Goal: Task Accomplishment & Management: Use online tool/utility

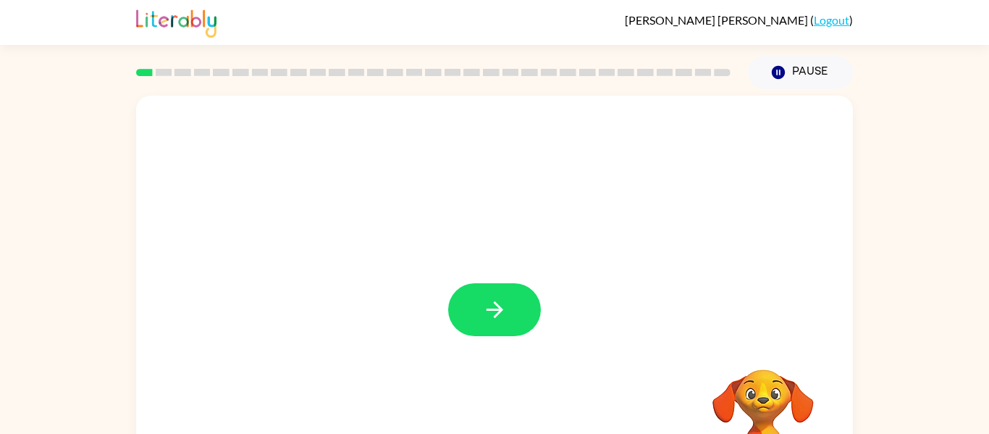
click at [758, 366] on video "Your browser must support playing .mp4 files to use Literably. Please try using…" at bounding box center [763, 419] width 145 height 145
click at [515, 304] on button "button" at bounding box center [494, 309] width 93 height 53
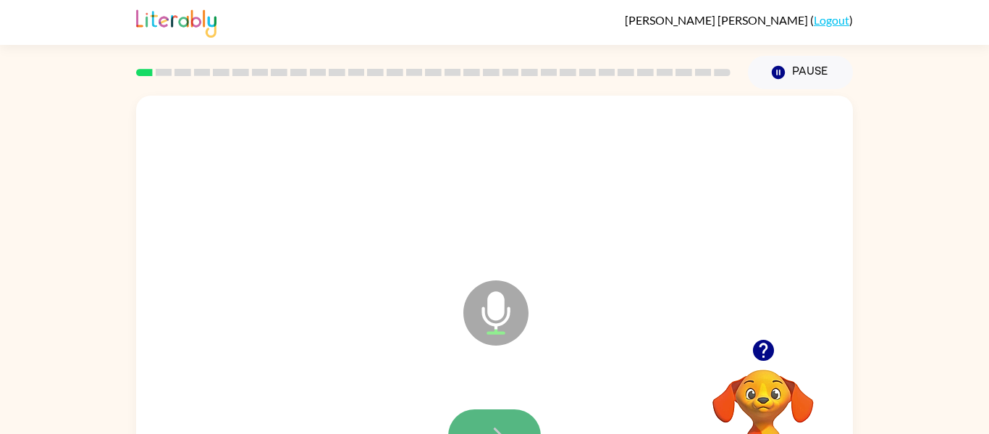
click at [508, 410] on button "button" at bounding box center [494, 435] width 93 height 53
click at [493, 416] on button "button" at bounding box center [494, 435] width 93 height 53
drag, startPoint x: 470, startPoint y: 404, endPoint x: 467, endPoint y: 413, distance: 9.2
click at [467, 413] on div at bounding box center [495, 436] width 688 height 119
click at [465, 406] on div at bounding box center [495, 436] width 688 height 119
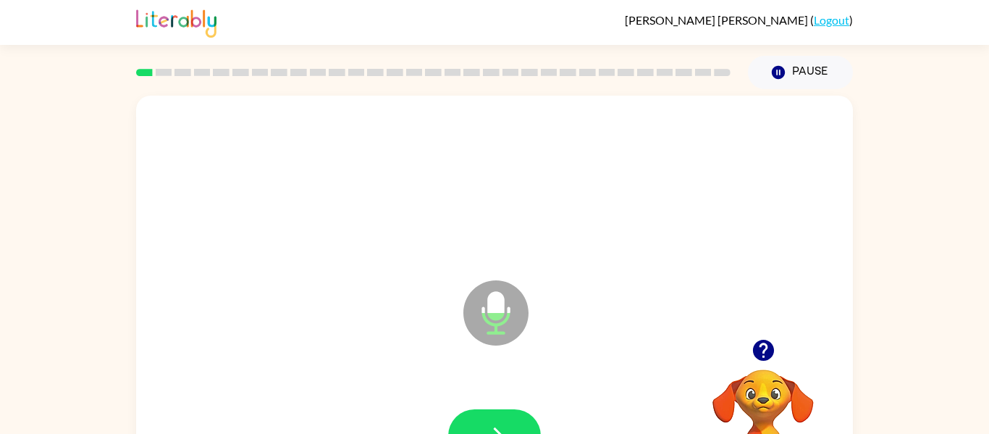
click at [482, 401] on div at bounding box center [495, 436] width 688 height 119
click at [769, 345] on icon "button" at bounding box center [763, 350] width 21 height 21
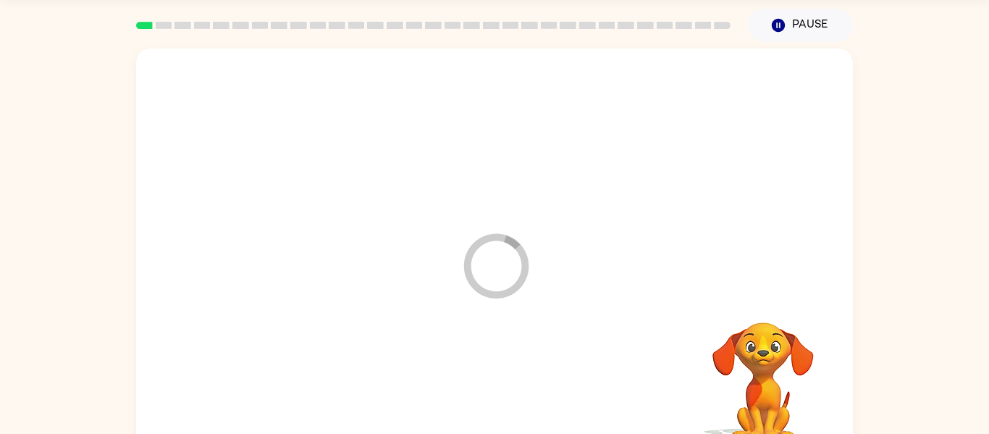
scroll to position [75, 0]
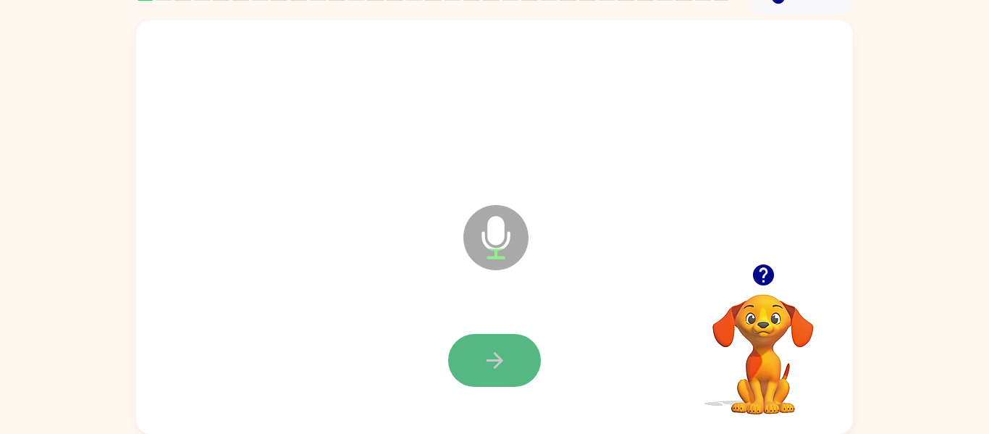
click at [470, 356] on button "button" at bounding box center [494, 360] width 93 height 53
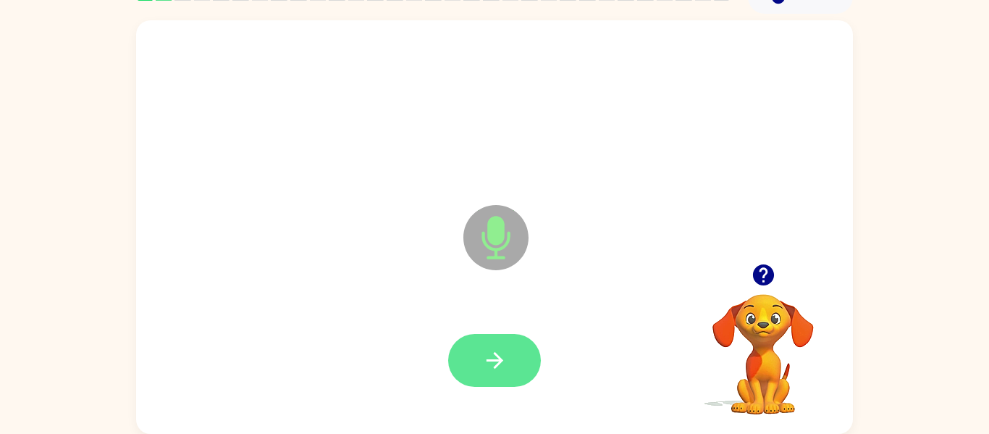
click at [468, 361] on button "button" at bounding box center [494, 360] width 93 height 53
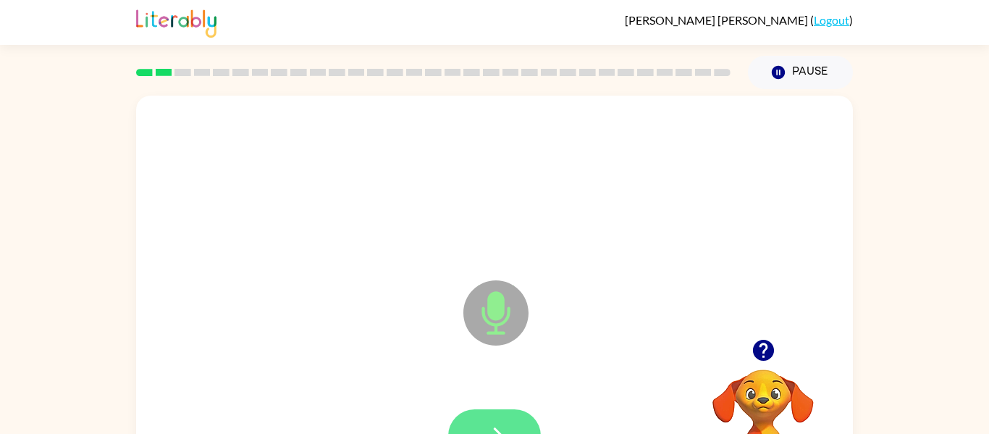
click at [482, 411] on button "button" at bounding box center [494, 435] width 93 height 53
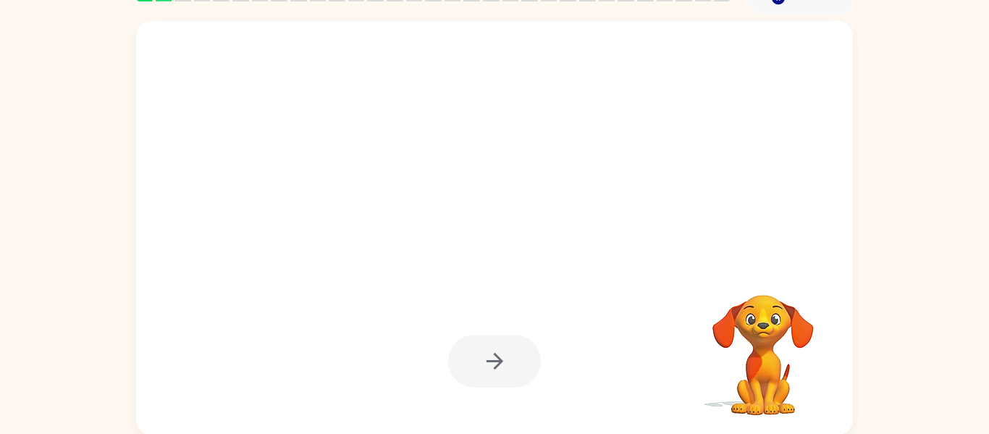
scroll to position [75, 0]
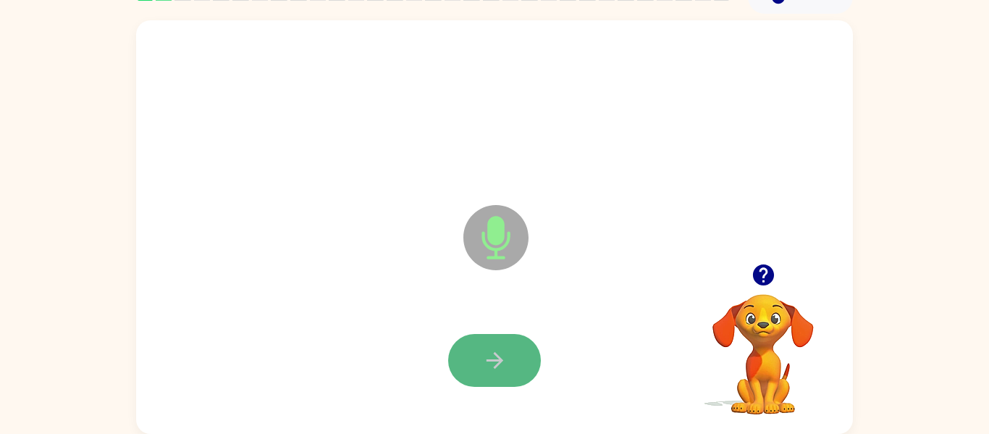
click at [484, 359] on icon "button" at bounding box center [494, 360] width 25 height 25
click at [484, 363] on icon "button" at bounding box center [494, 360] width 25 height 25
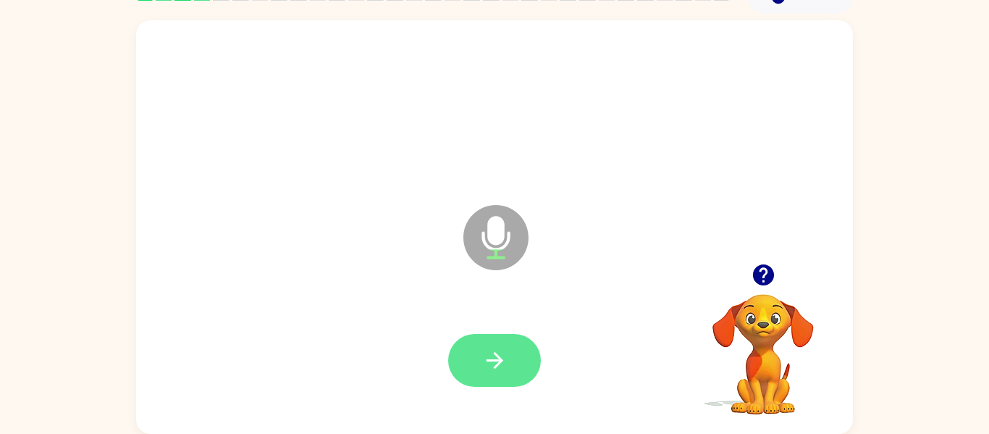
click at [482, 364] on icon "button" at bounding box center [494, 360] width 25 height 25
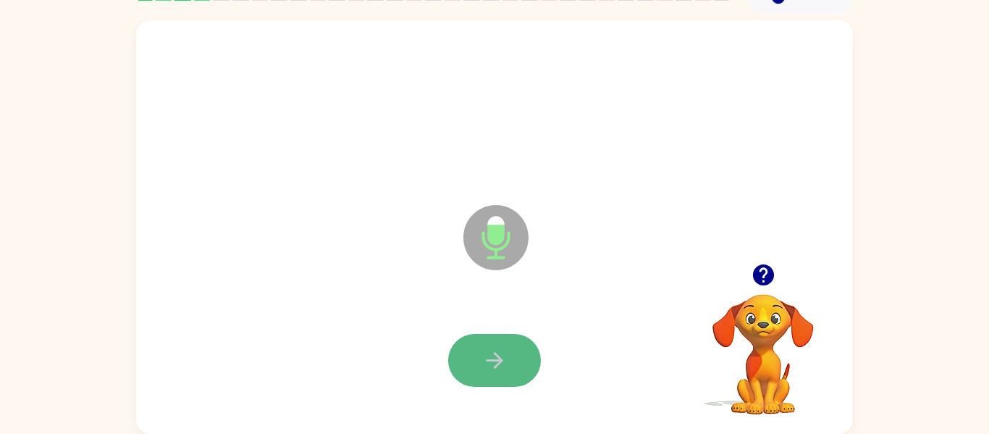
click at [482, 364] on icon "button" at bounding box center [494, 360] width 25 height 25
click at [482, 362] on icon "button" at bounding box center [494, 360] width 25 height 25
click at [479, 367] on button "button" at bounding box center [494, 360] width 93 height 53
click at [485, 364] on icon "button" at bounding box center [494, 360] width 25 height 25
click at [482, 369] on icon "button" at bounding box center [494, 360] width 25 height 25
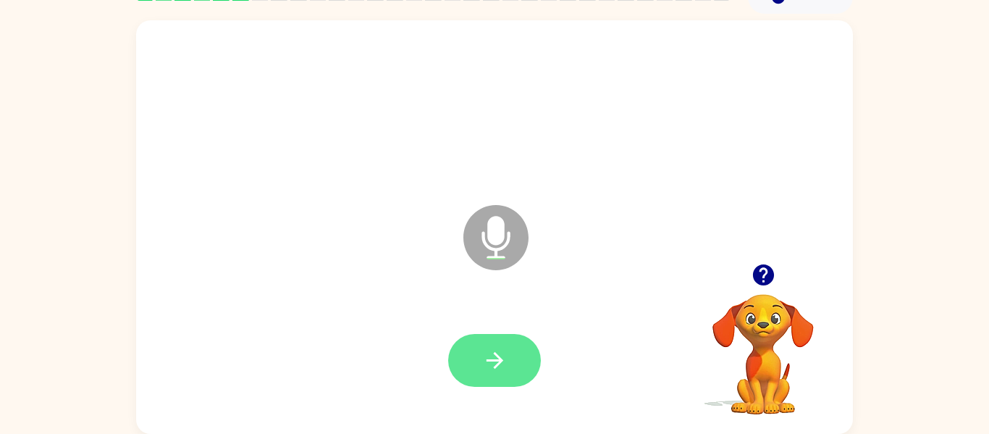
click at [492, 359] on icon "button" at bounding box center [494, 360] width 17 height 17
click at [755, 269] on icon "button" at bounding box center [763, 274] width 21 height 21
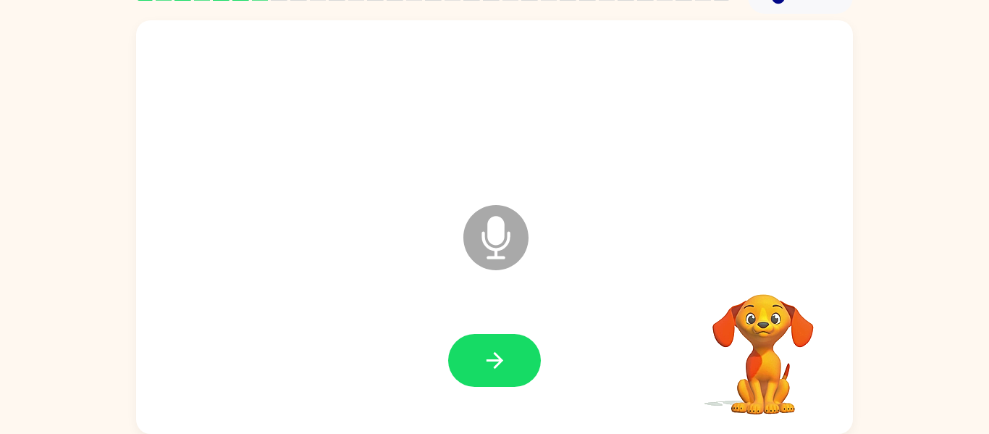
click at [762, 278] on video "Your browser must support playing .mp4 files to use Literably. Please try using…" at bounding box center [763, 344] width 145 height 145
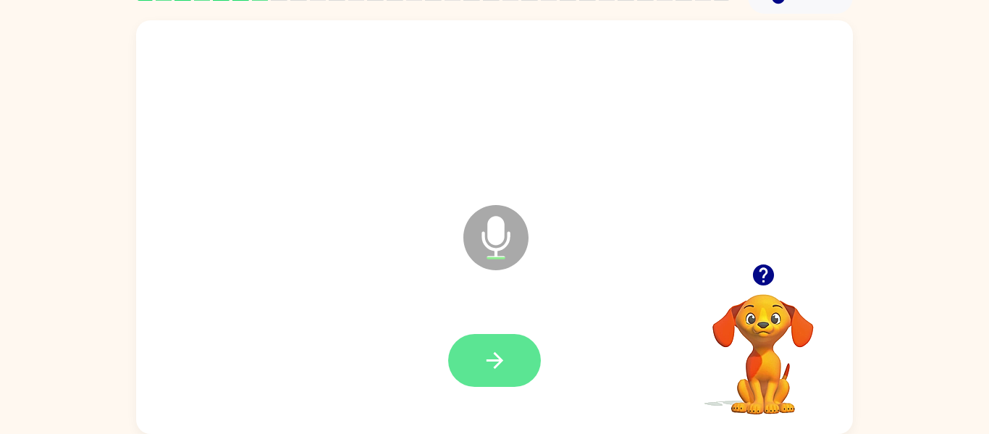
click at [485, 359] on icon "button" at bounding box center [494, 360] width 25 height 25
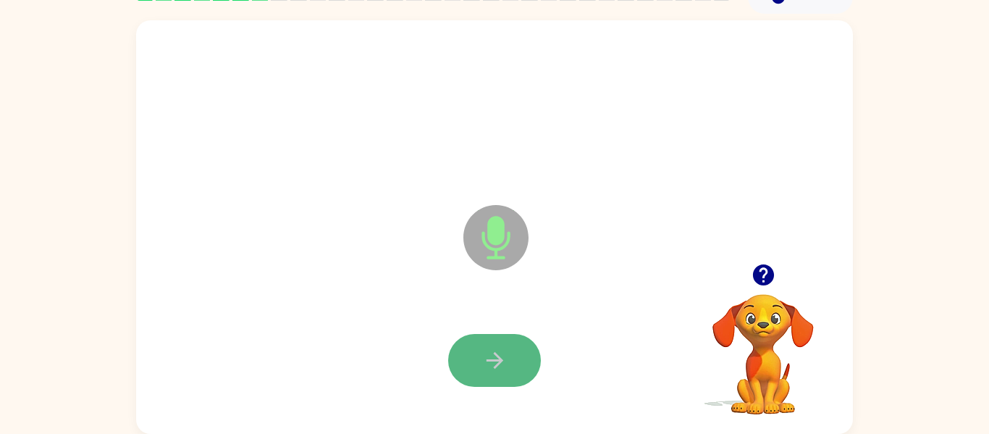
click at [486, 359] on icon "button" at bounding box center [494, 360] width 25 height 25
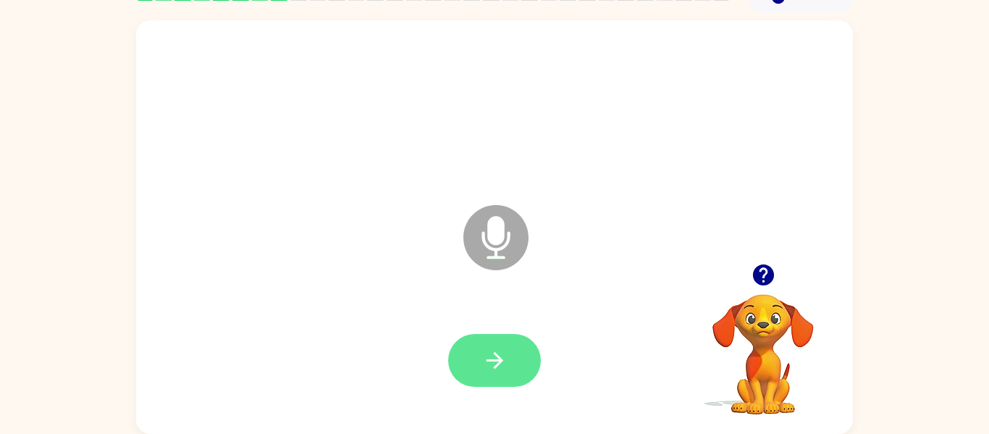
click at [487, 358] on icon "button" at bounding box center [494, 360] width 25 height 25
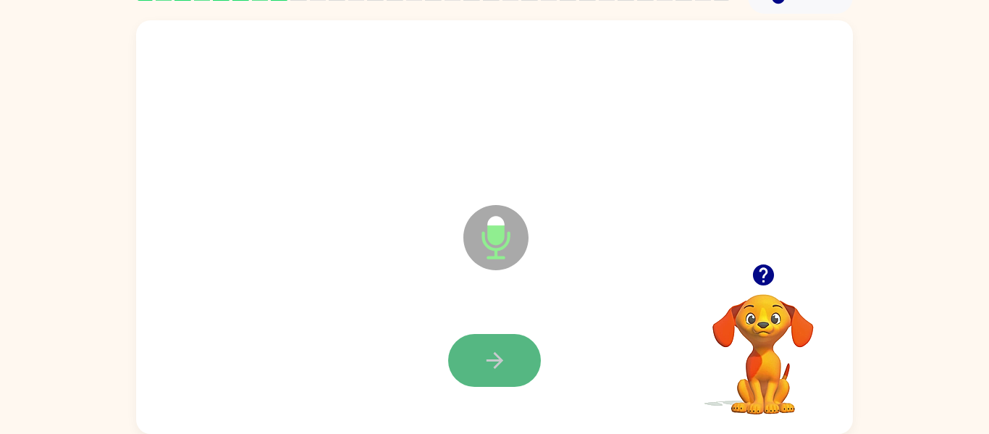
click at [487, 353] on icon "button" at bounding box center [494, 360] width 25 height 25
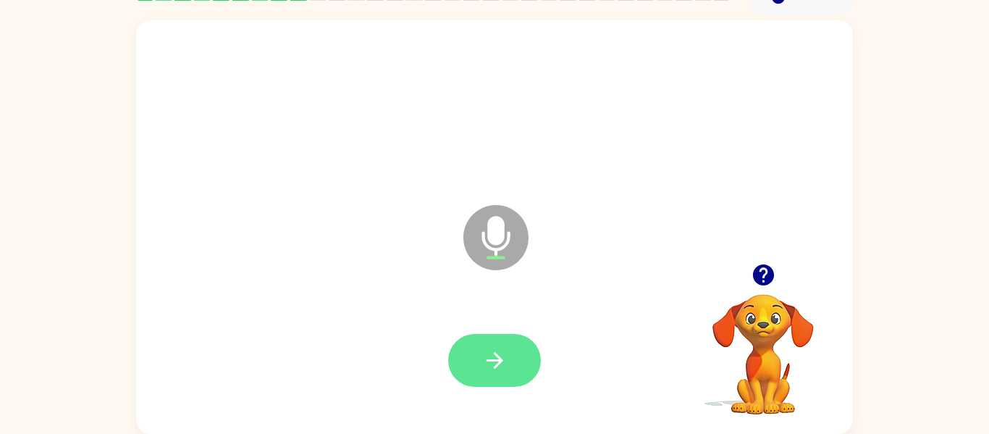
click at [485, 361] on icon "button" at bounding box center [494, 360] width 25 height 25
click at [499, 348] on icon "button" at bounding box center [494, 360] width 25 height 25
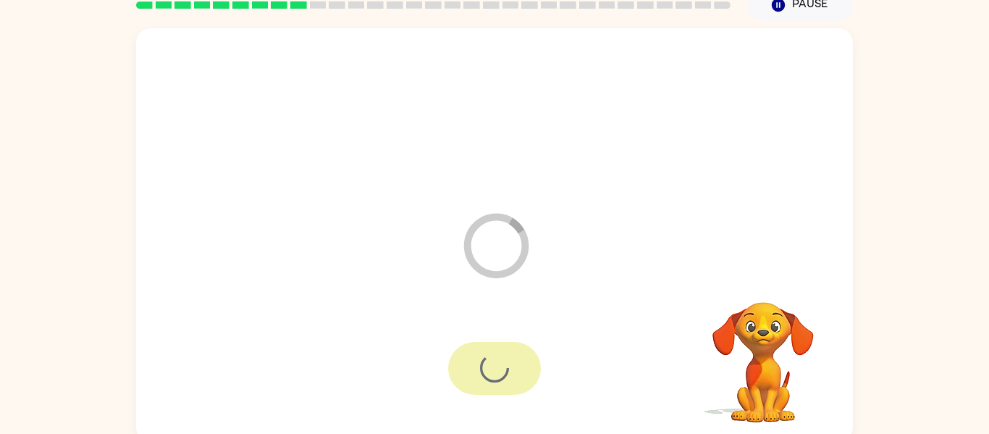
scroll to position [67, 0]
click at [497, 353] on div at bounding box center [494, 369] width 93 height 53
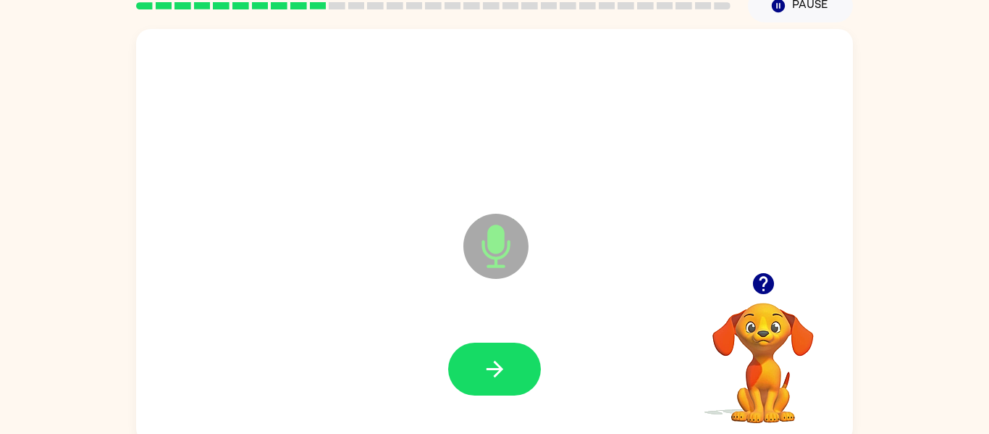
click at [774, 277] on icon "button" at bounding box center [763, 283] width 25 height 25
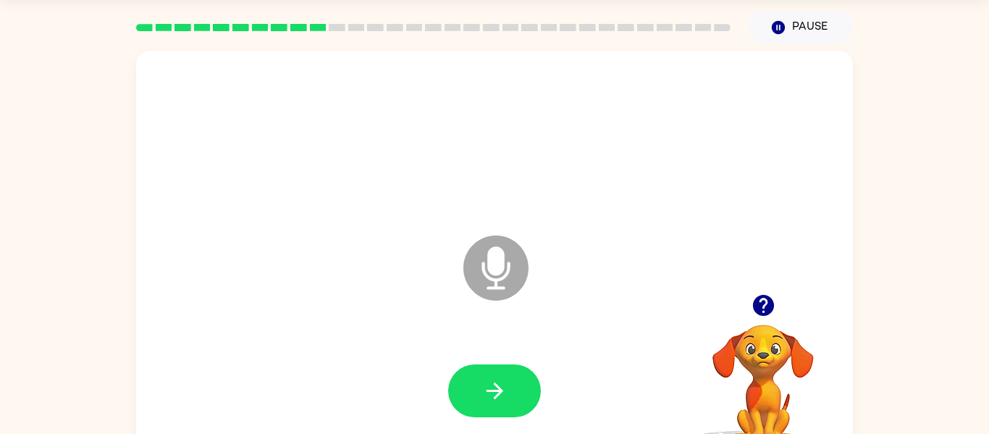
scroll to position [42, 0]
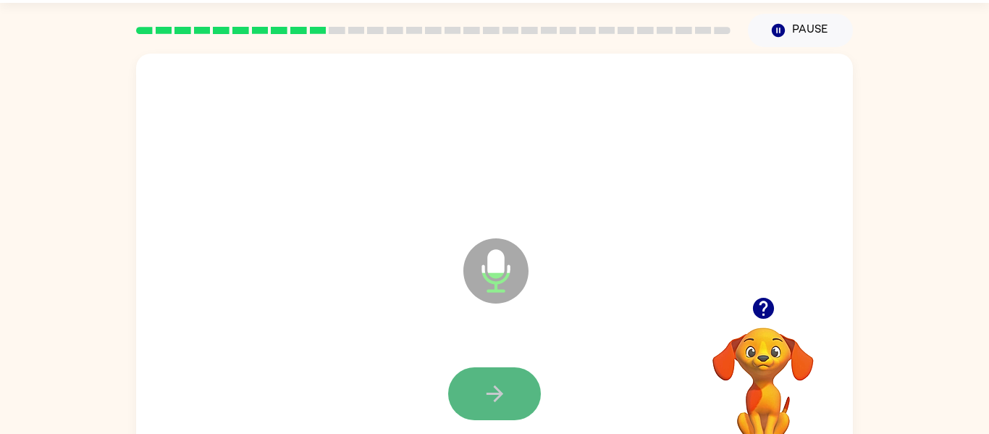
click at [472, 384] on button "button" at bounding box center [494, 393] width 93 height 53
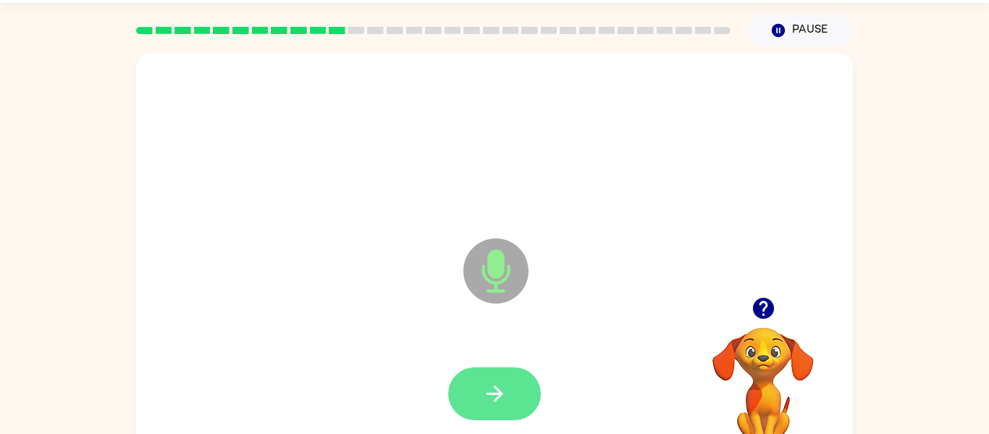
click at [471, 385] on button "button" at bounding box center [494, 393] width 93 height 53
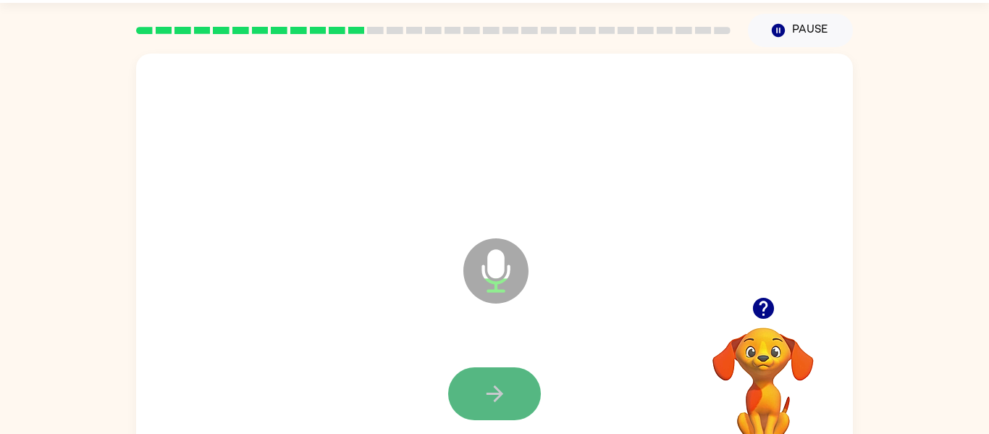
click at [482, 387] on icon "button" at bounding box center [494, 393] width 25 height 25
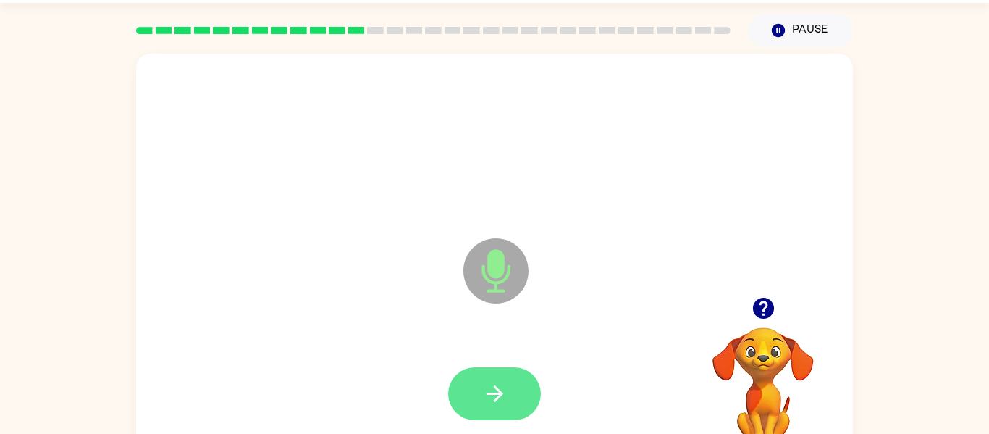
click at [482, 390] on icon "button" at bounding box center [494, 393] width 25 height 25
click at [477, 404] on button "button" at bounding box center [494, 393] width 93 height 53
click at [482, 407] on button "button" at bounding box center [494, 393] width 93 height 53
click at [481, 410] on button "button" at bounding box center [494, 393] width 93 height 53
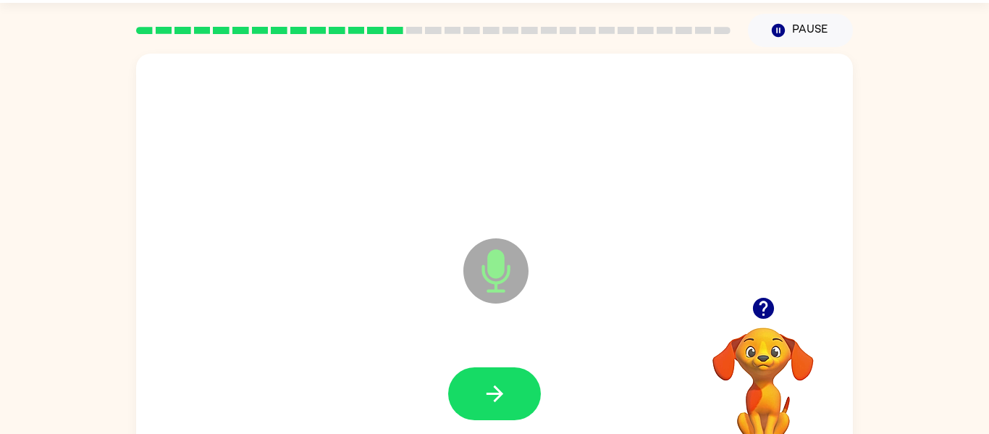
click at [768, 309] on icon "button" at bounding box center [763, 308] width 21 height 21
click at [489, 395] on icon "button" at bounding box center [494, 393] width 25 height 25
click at [413, 351] on div at bounding box center [495, 394] width 688 height 119
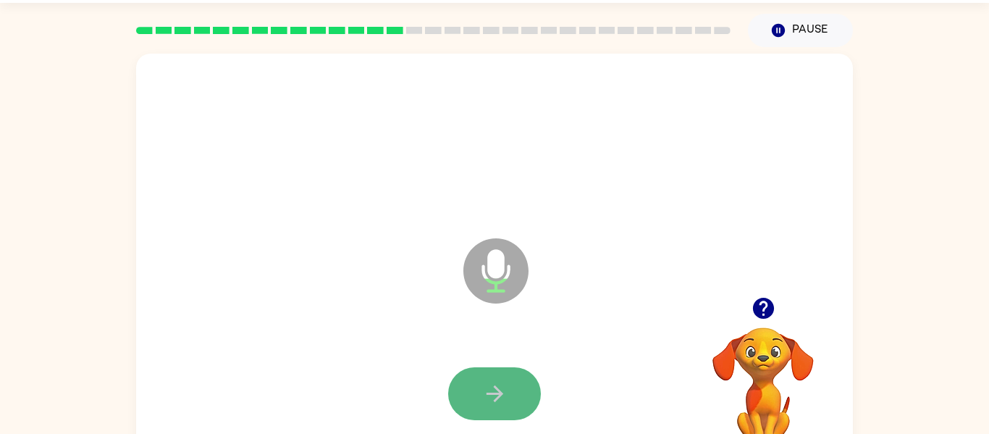
click at [482, 387] on icon "button" at bounding box center [494, 393] width 25 height 25
click at [772, 312] on icon "button" at bounding box center [763, 308] width 21 height 21
click at [768, 306] on icon "button" at bounding box center [763, 308] width 21 height 21
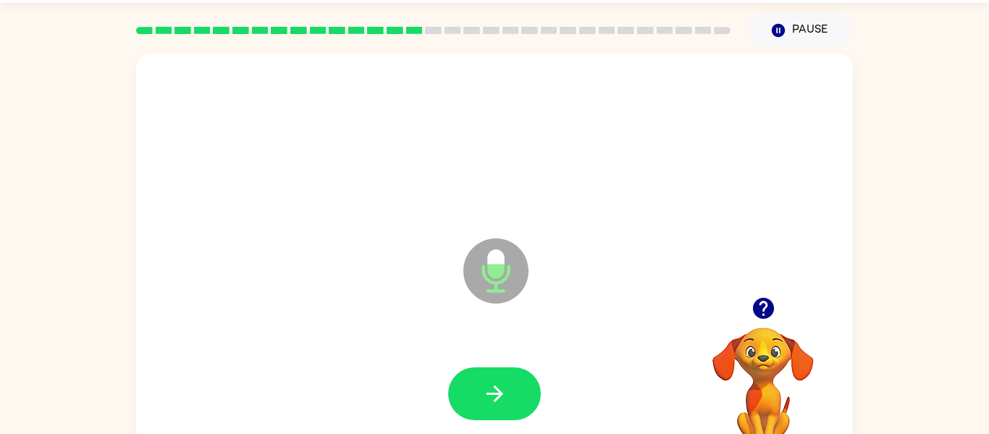
click at [771, 315] on icon "button" at bounding box center [763, 308] width 21 height 21
click at [495, 384] on icon "button" at bounding box center [494, 393] width 25 height 25
click at [494, 386] on icon "button" at bounding box center [494, 393] width 17 height 17
click at [492, 389] on icon "button" at bounding box center [494, 393] width 25 height 25
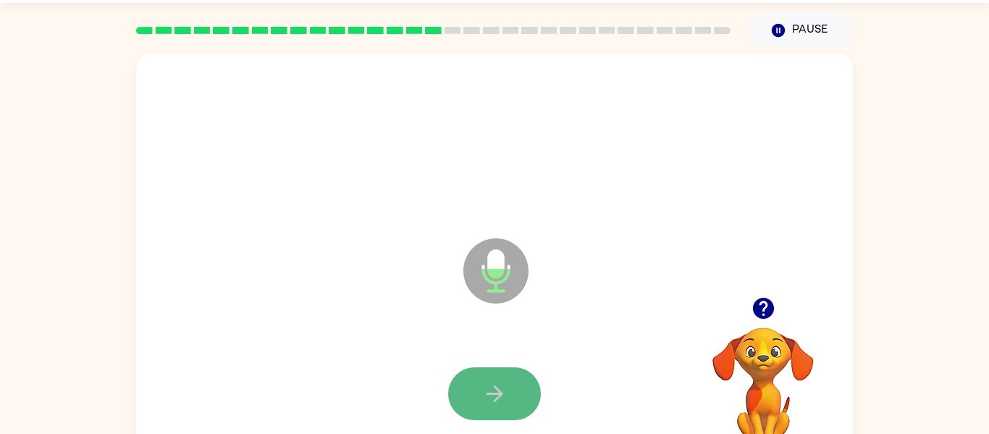
click at [492, 389] on icon "button" at bounding box center [494, 393] width 25 height 25
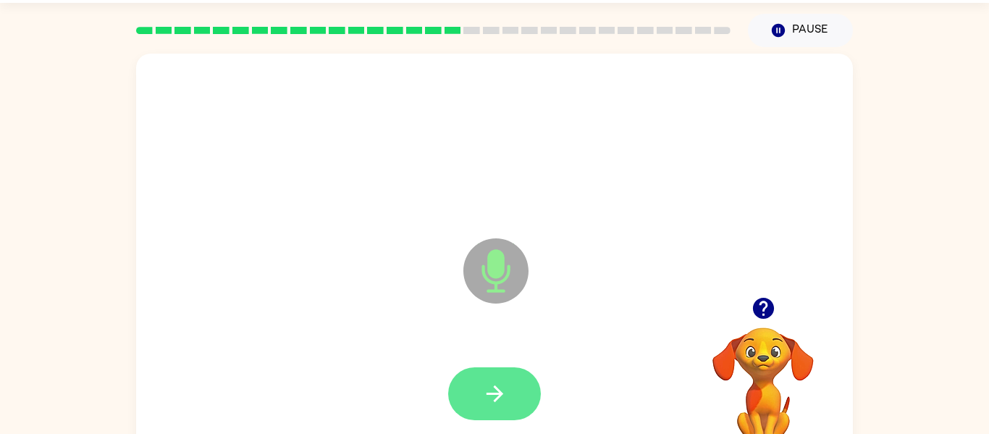
click at [494, 401] on icon "button" at bounding box center [494, 393] width 17 height 17
click at [493, 401] on icon "button" at bounding box center [494, 393] width 25 height 25
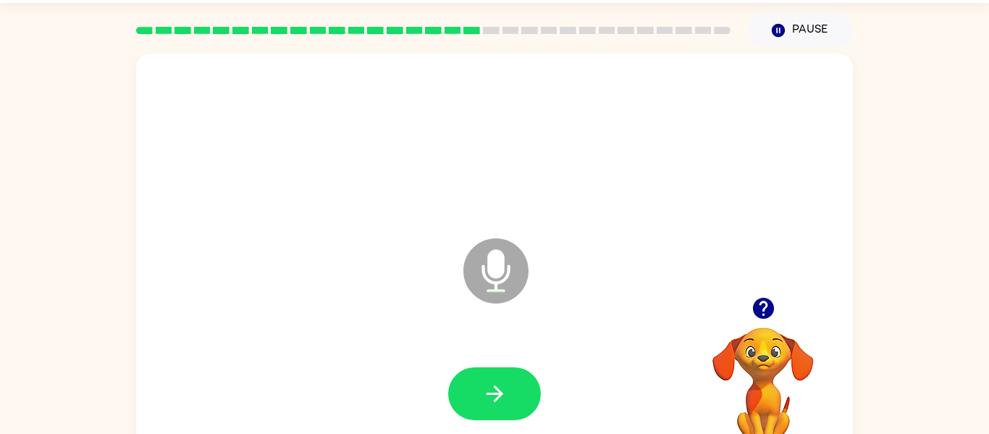
click at [493, 401] on icon "button" at bounding box center [494, 393] width 25 height 25
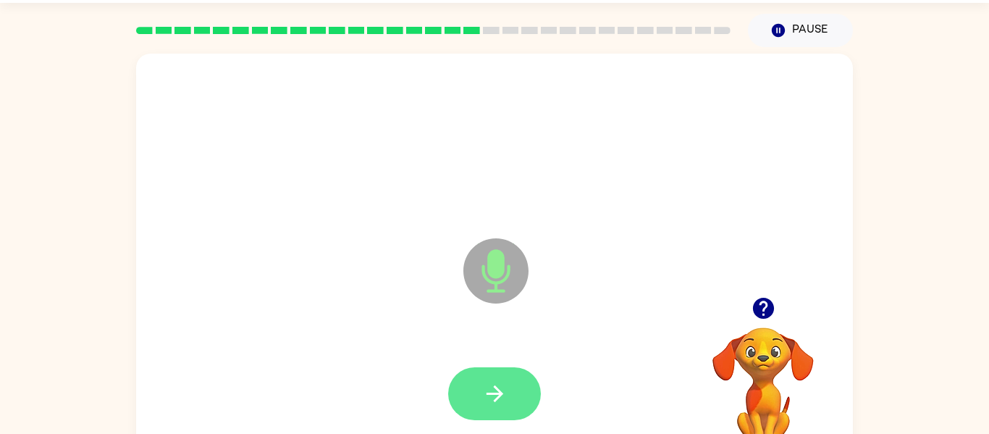
click at [492, 402] on icon "button" at bounding box center [494, 393] width 25 height 25
click at [492, 408] on button "button" at bounding box center [494, 393] width 93 height 53
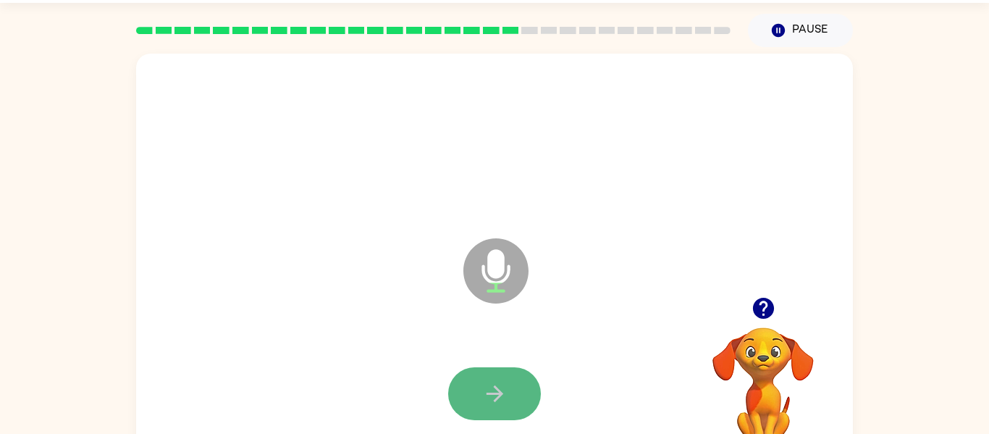
click at [479, 381] on button "button" at bounding box center [494, 393] width 93 height 53
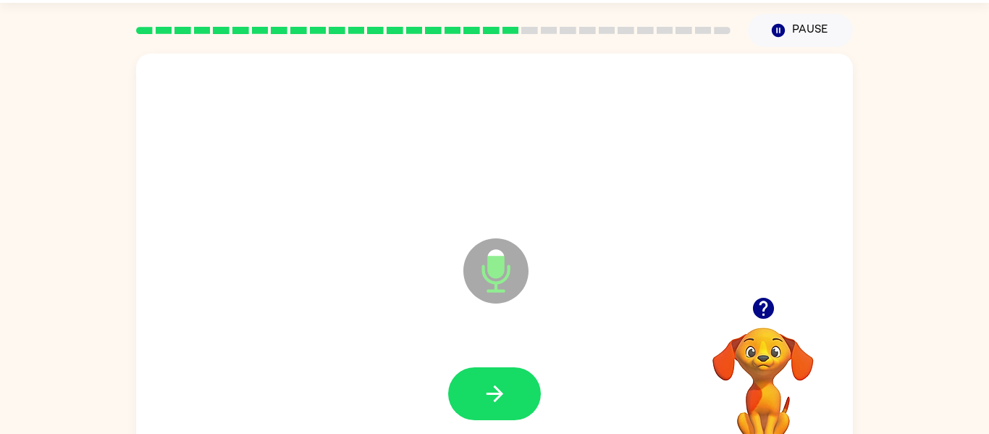
click at [479, 381] on button "button" at bounding box center [494, 393] width 93 height 53
click at [479, 382] on button "button" at bounding box center [494, 393] width 93 height 53
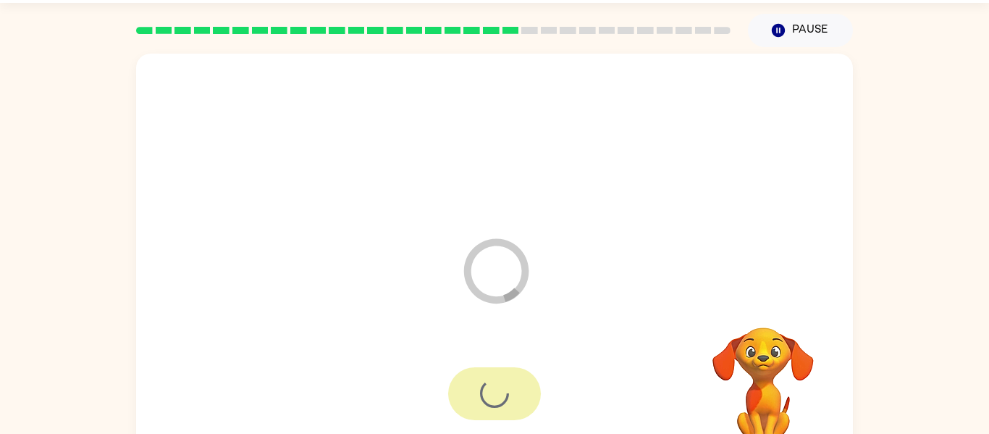
click at [479, 382] on div at bounding box center [494, 393] width 93 height 53
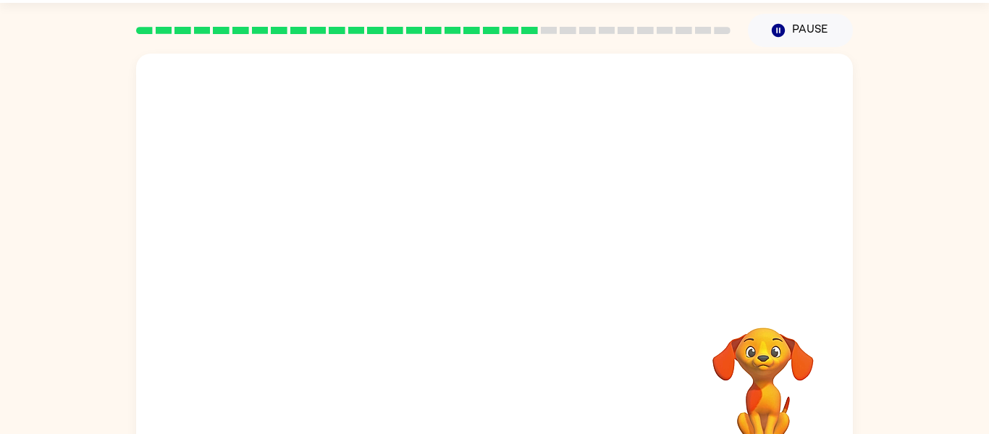
click at [479, 382] on div at bounding box center [495, 394] width 688 height 119
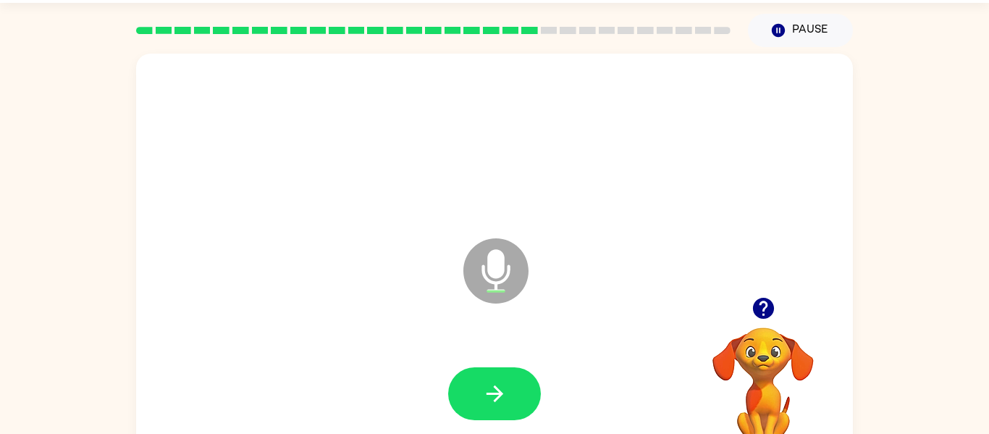
click at [479, 382] on button "button" at bounding box center [494, 393] width 93 height 53
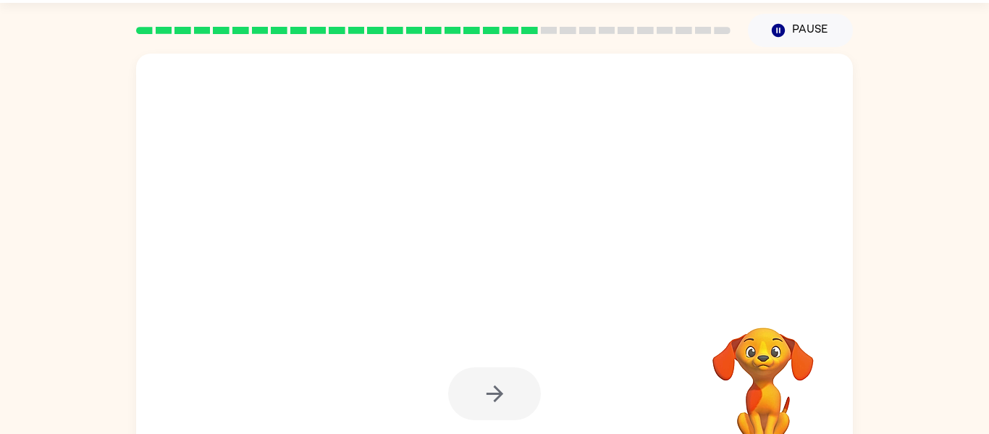
click at [479, 393] on div at bounding box center [494, 393] width 93 height 53
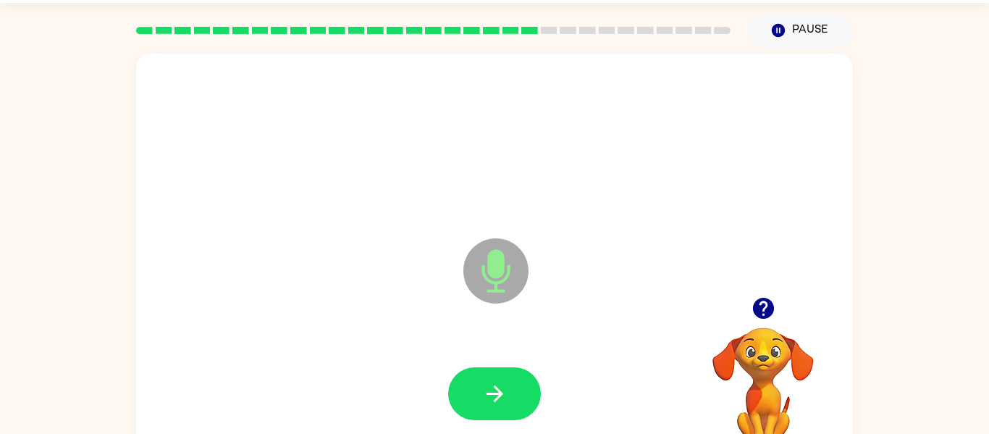
click at [479, 393] on button "button" at bounding box center [494, 393] width 93 height 53
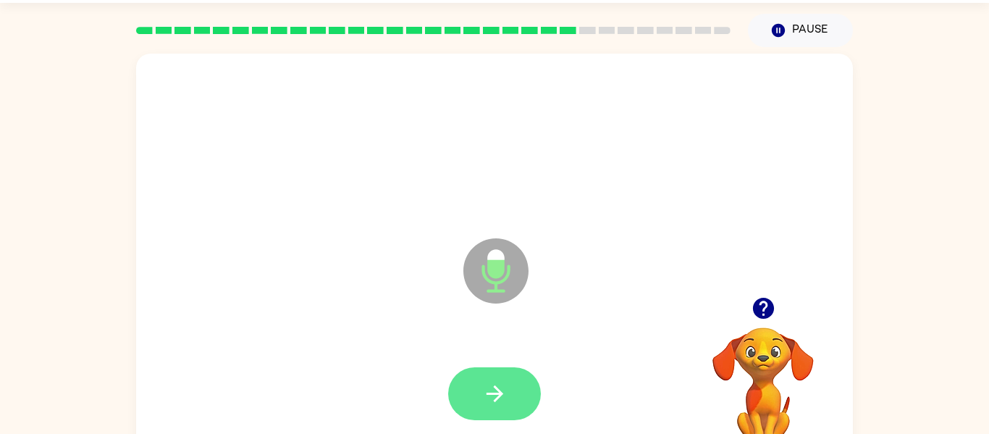
click at [479, 400] on button "button" at bounding box center [494, 393] width 93 height 53
click at [485, 405] on icon "button" at bounding box center [494, 393] width 25 height 25
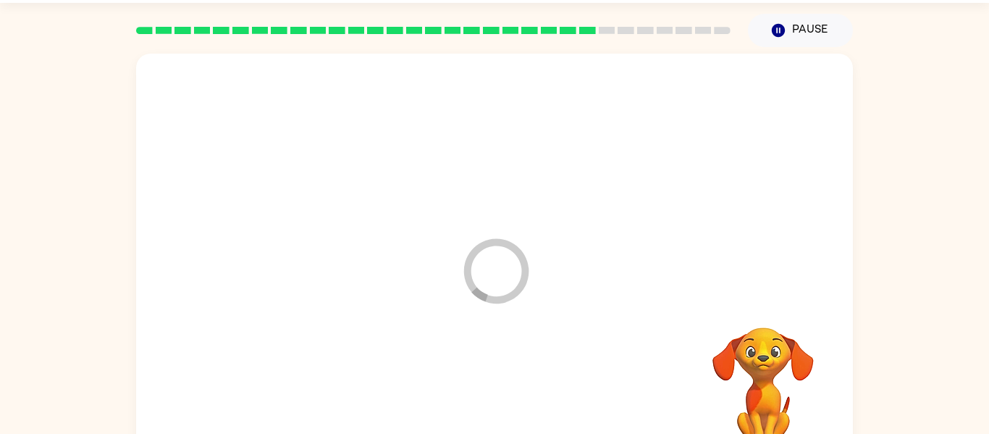
click at [485, 405] on div at bounding box center [495, 394] width 688 height 119
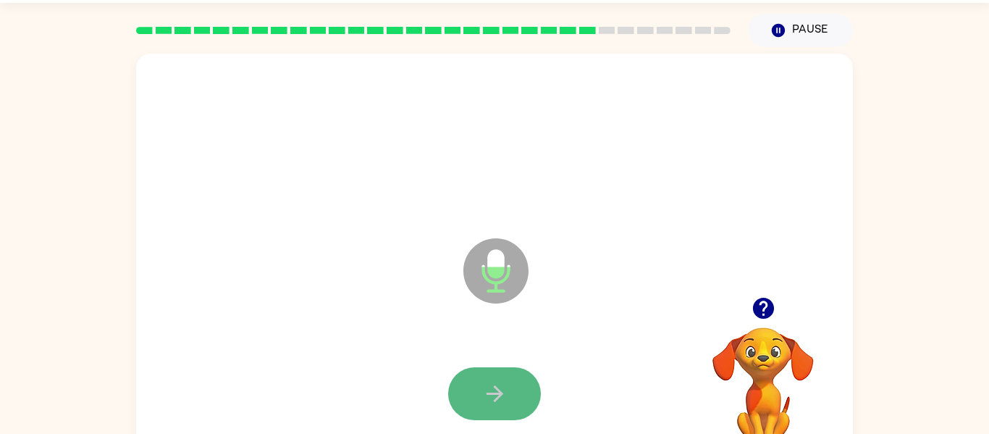
click at [498, 389] on icon "button" at bounding box center [494, 393] width 17 height 17
click at [503, 403] on icon "button" at bounding box center [494, 393] width 25 height 25
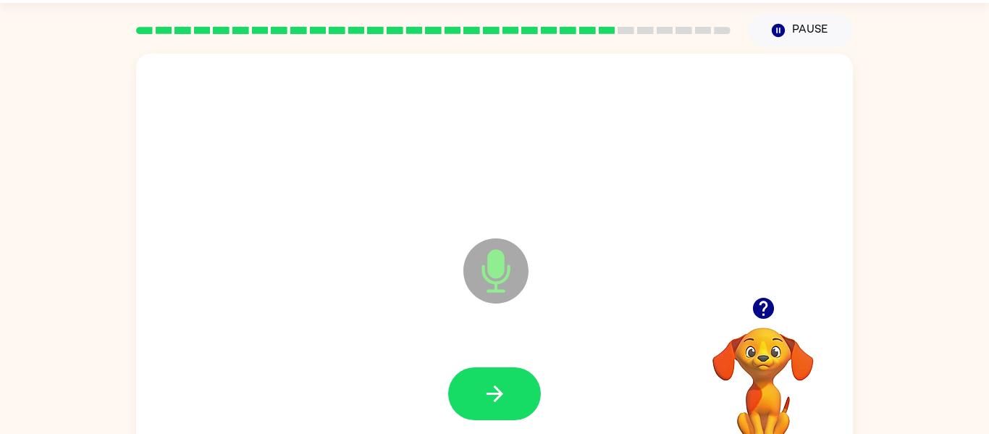
click at [718, 38] on div at bounding box center [433, 30] width 612 height 51
click at [479, 397] on button "button" at bounding box center [494, 393] width 93 height 53
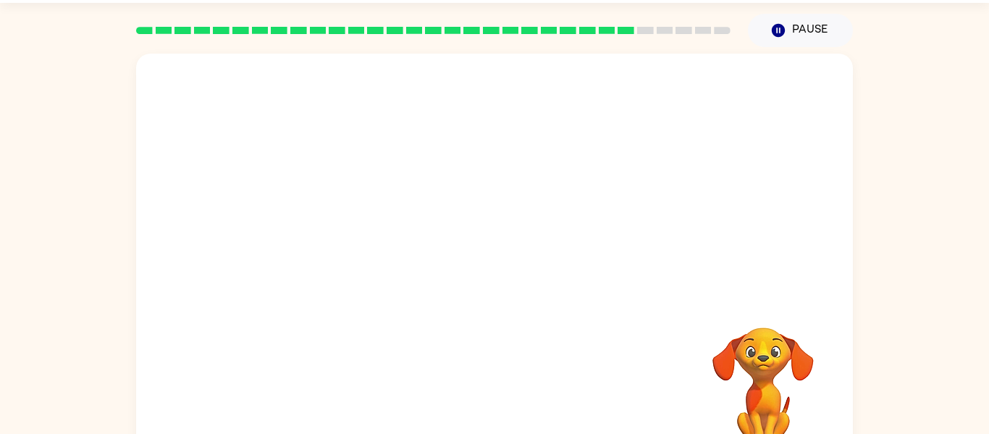
click at [479, 397] on div "Your browser must support playing .mp4 files to use Literably. Please try using…" at bounding box center [494, 261] width 717 height 414
click at [565, 267] on div at bounding box center [494, 261] width 717 height 414
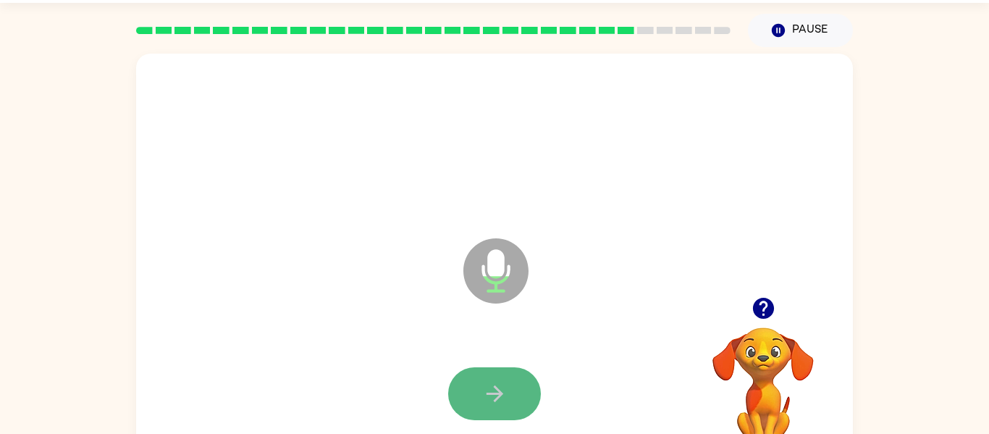
click at [496, 390] on icon "button" at bounding box center [494, 393] width 25 height 25
click at [495, 393] on icon "button" at bounding box center [494, 393] width 17 height 17
click at [497, 398] on icon "button" at bounding box center [494, 393] width 17 height 17
click at [490, 386] on icon "button" at bounding box center [494, 393] width 25 height 25
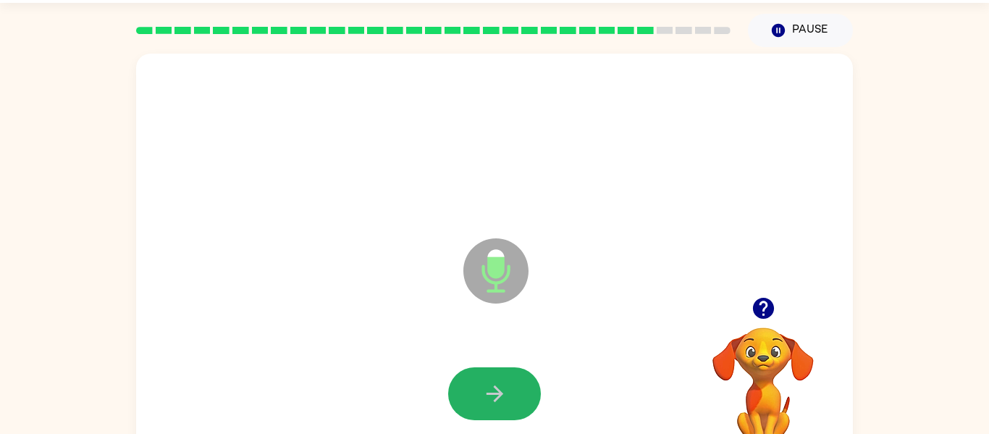
click at [490, 386] on icon "button" at bounding box center [494, 393] width 25 height 25
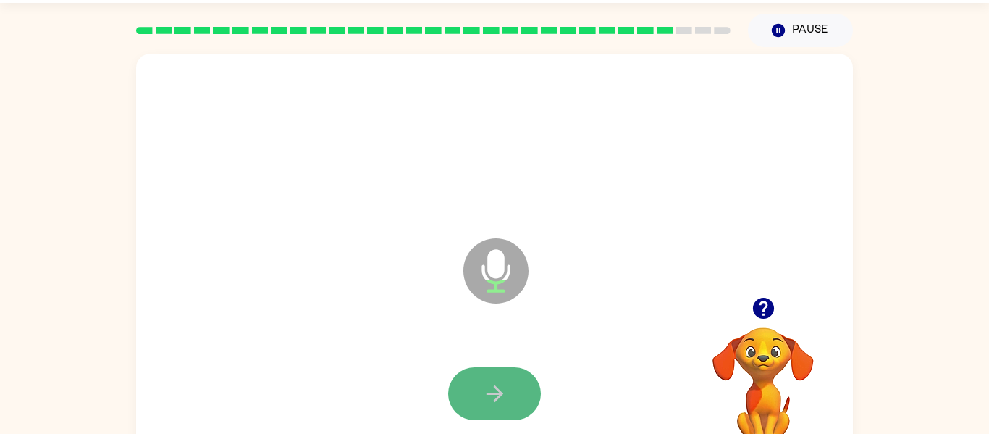
click at [489, 388] on icon "button" at bounding box center [494, 393] width 25 height 25
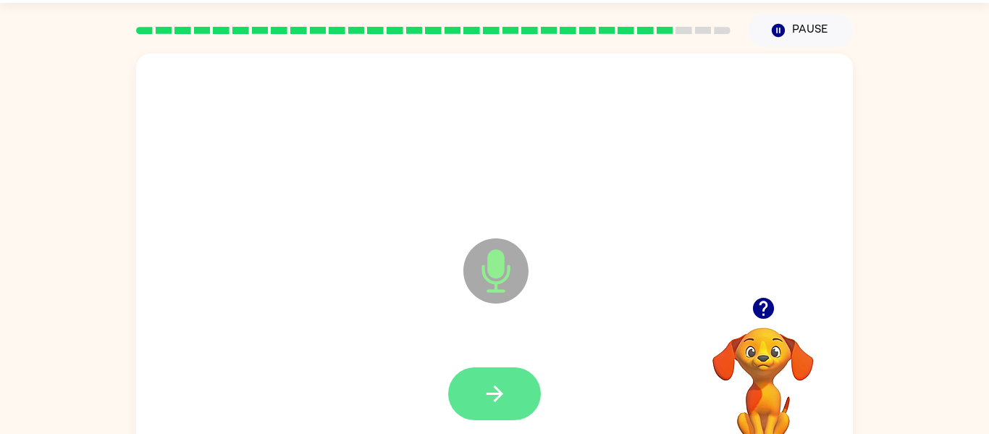
click at [489, 388] on icon "button" at bounding box center [494, 393] width 25 height 25
click at [492, 391] on icon "button" at bounding box center [494, 393] width 25 height 25
click at [504, 395] on icon "button" at bounding box center [494, 393] width 25 height 25
click at [500, 391] on icon "button" at bounding box center [494, 393] width 17 height 17
click at [506, 392] on icon "button" at bounding box center [494, 393] width 25 height 25
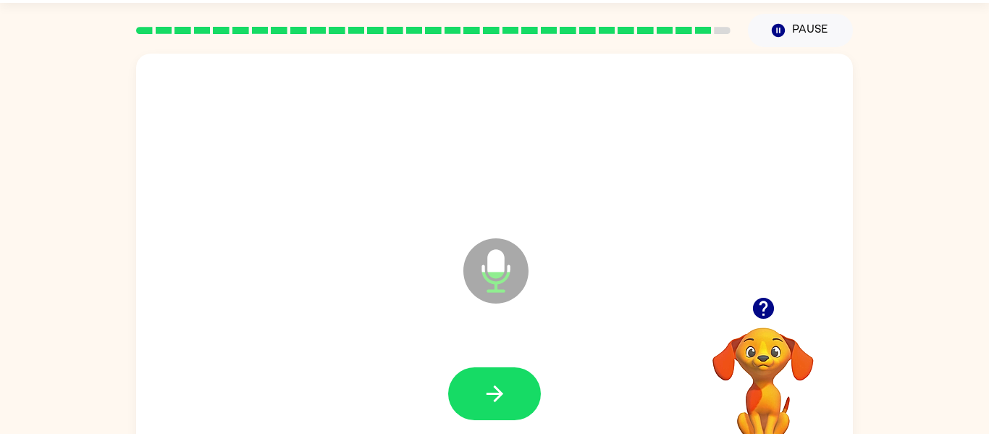
click at [780, 355] on video "Your browser must support playing .mp4 files to use Literably. Please try using…" at bounding box center [763, 377] width 145 height 145
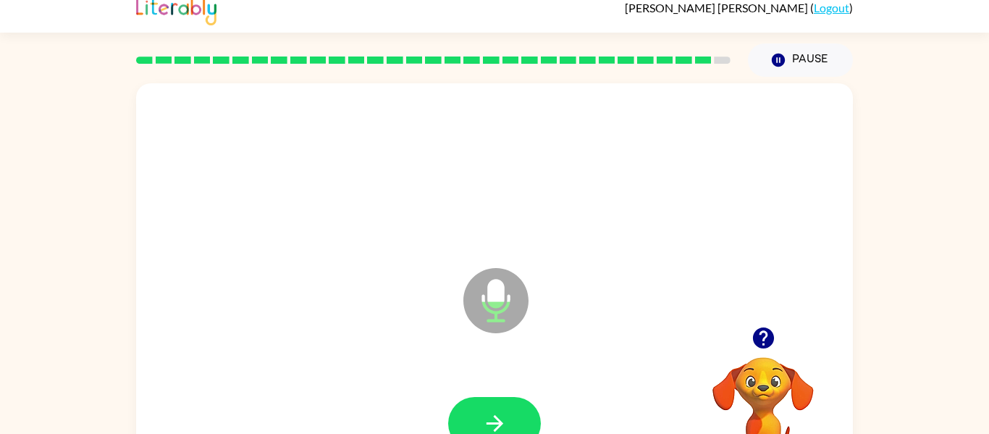
scroll to position [9, 0]
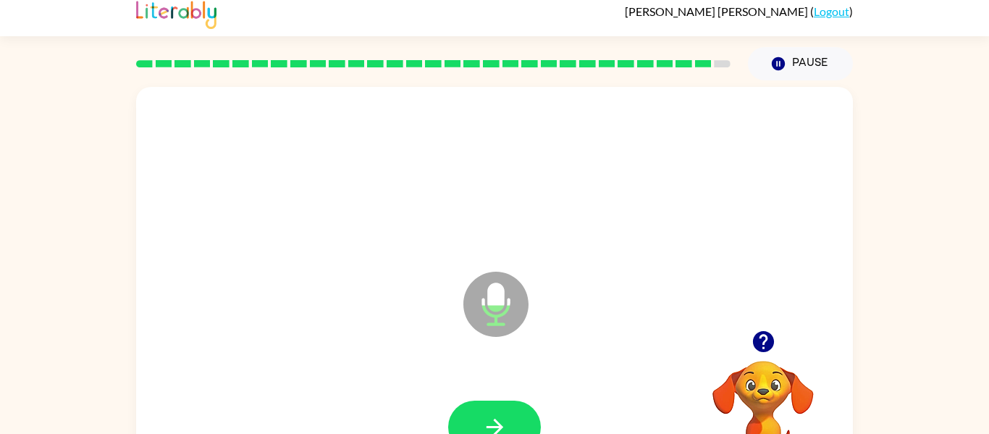
click at [765, 317] on div "Microphone The Microphone is here when it is your turn to talk" at bounding box center [494, 294] width 717 height 414
click at [763, 334] on icon "button" at bounding box center [763, 341] width 21 height 21
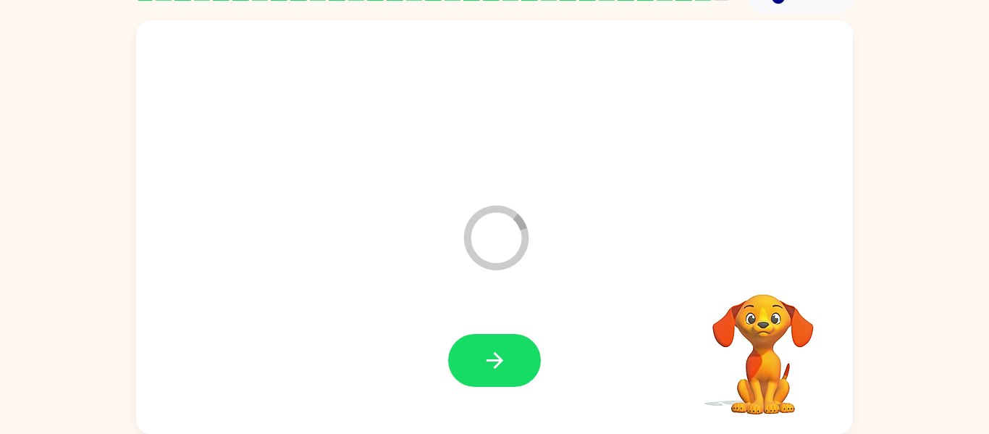
scroll to position [49, 0]
